Goal: Task Accomplishment & Management: Manage account settings

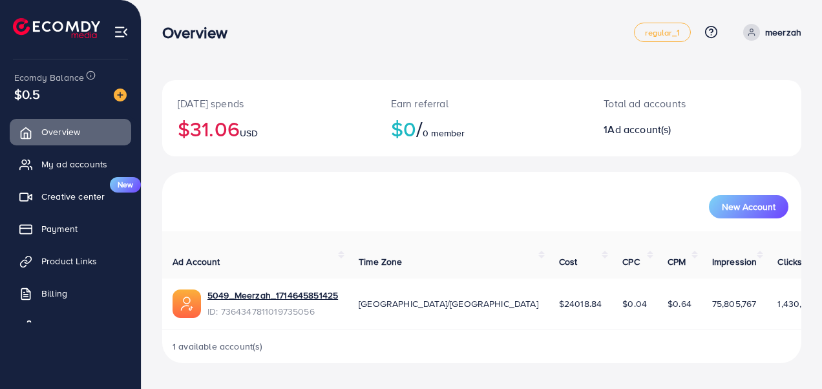
click at [71, 158] on span "My ad accounts" at bounding box center [74, 164] width 66 height 13
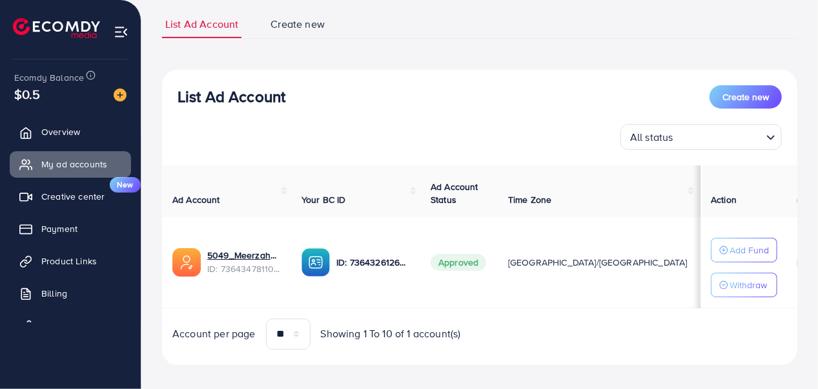
scroll to position [99, 0]
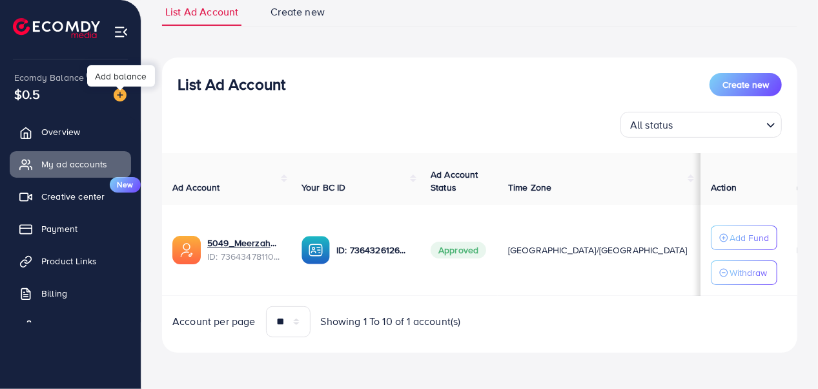
click at [124, 94] on img at bounding box center [120, 94] width 13 height 13
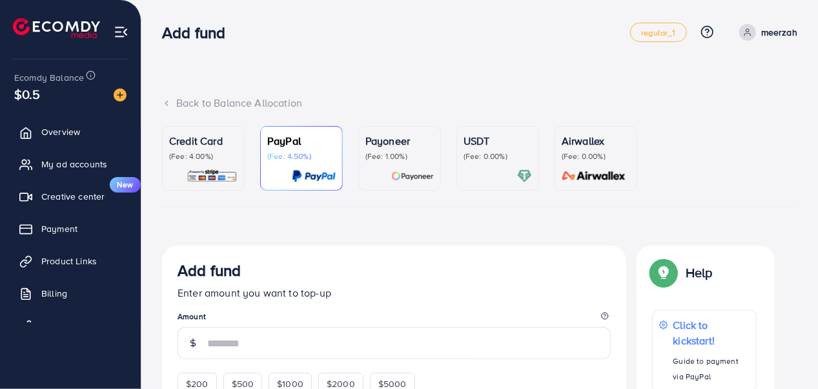
click at [202, 149] on div "Credit Card (Fee: 4.00%)" at bounding box center [203, 147] width 68 height 28
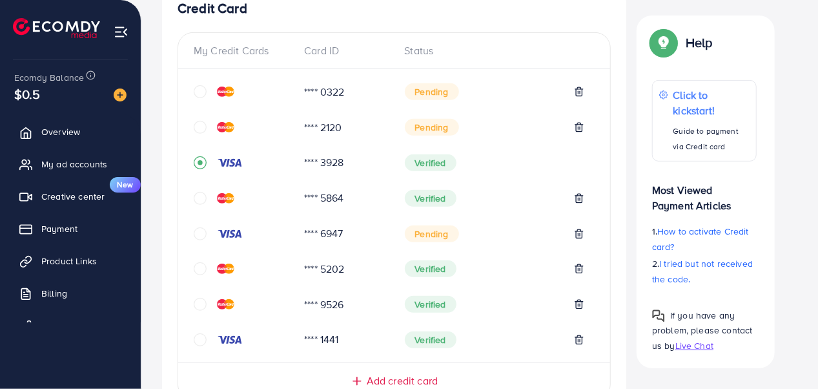
scroll to position [247, 0]
